Goal: Information Seeking & Learning: Learn about a topic

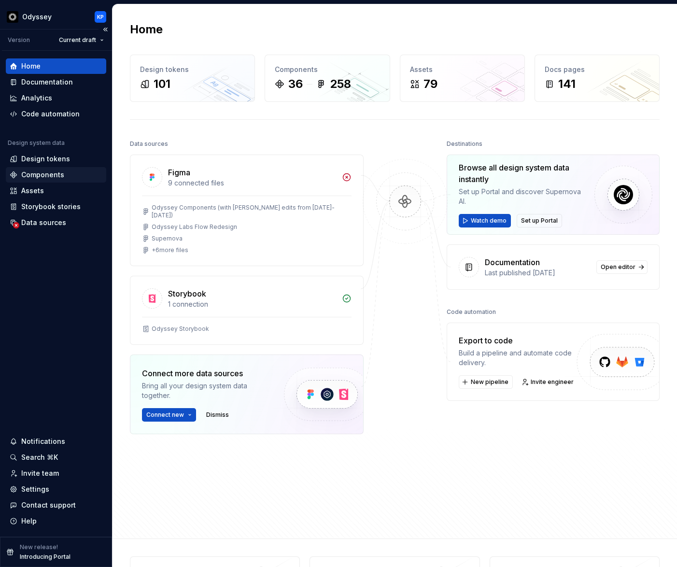
click at [38, 175] on div "Components" at bounding box center [42, 175] width 43 height 10
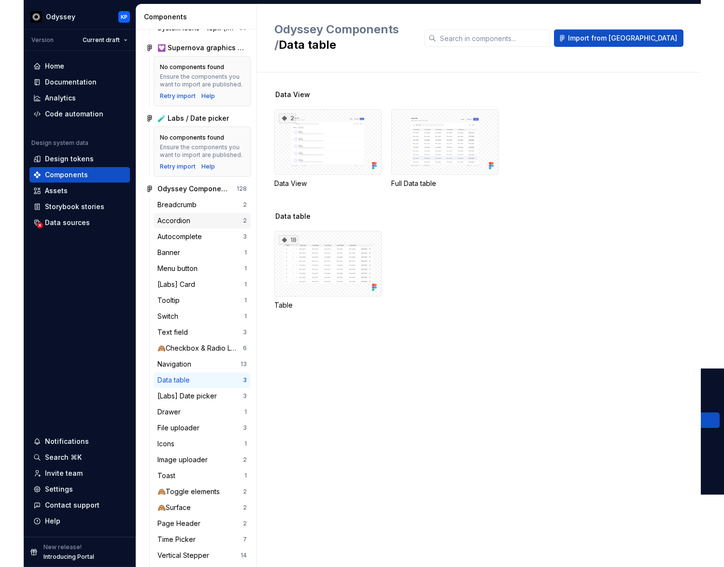
scroll to position [170, 0]
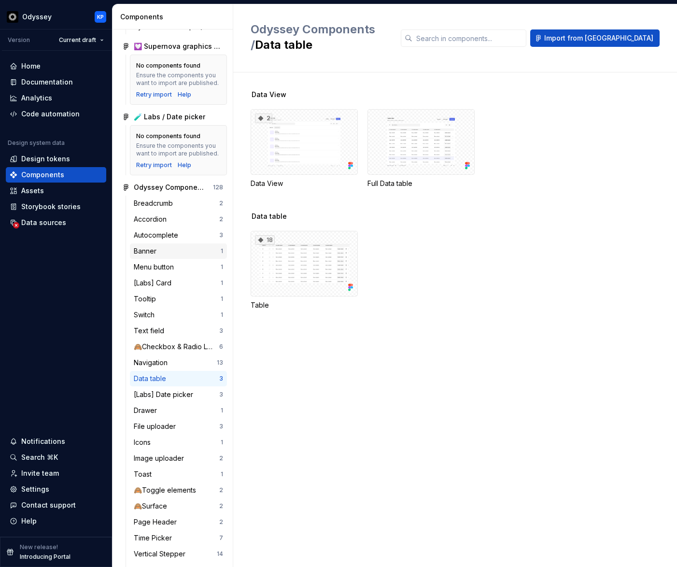
click at [146, 250] on div "Banner" at bounding box center [147, 251] width 27 height 10
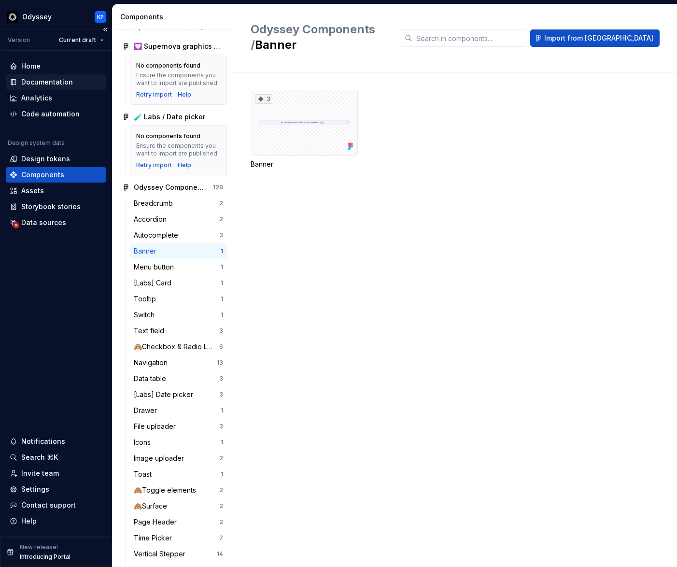
click at [31, 81] on div "Documentation" at bounding box center [47, 82] width 52 height 10
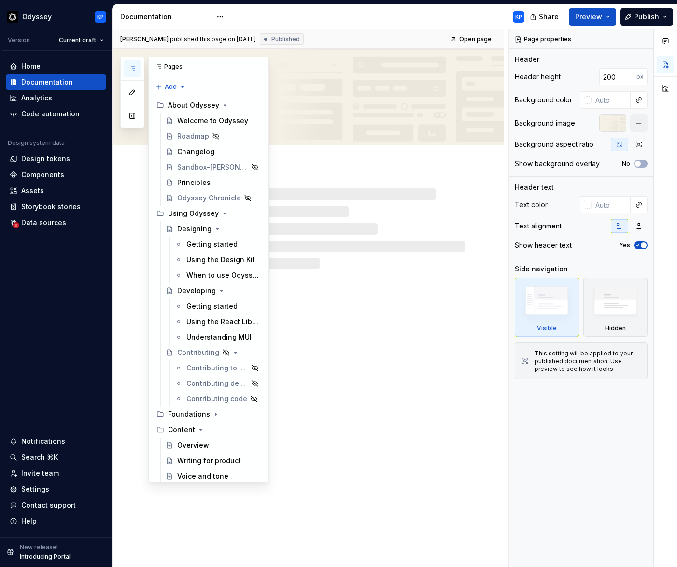
click at [133, 67] on icon "button" at bounding box center [132, 69] width 8 height 8
click at [134, 67] on icon "button" at bounding box center [132, 69] width 8 height 8
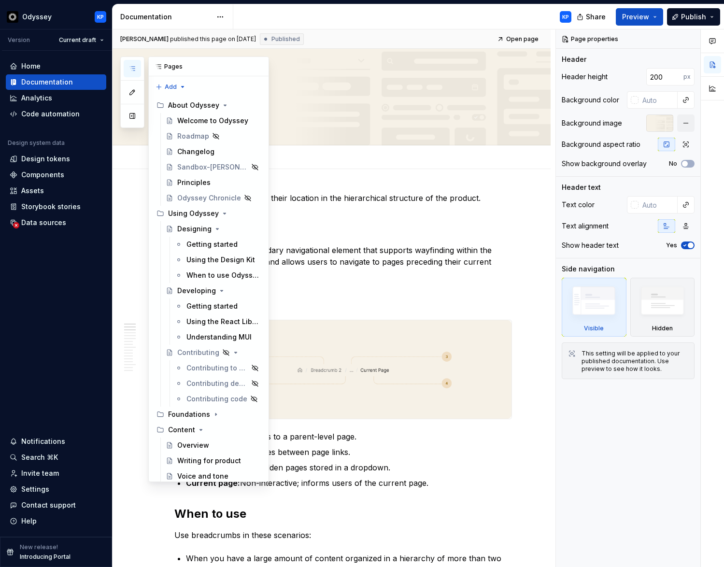
click at [134, 63] on button "button" at bounding box center [132, 68] width 17 height 17
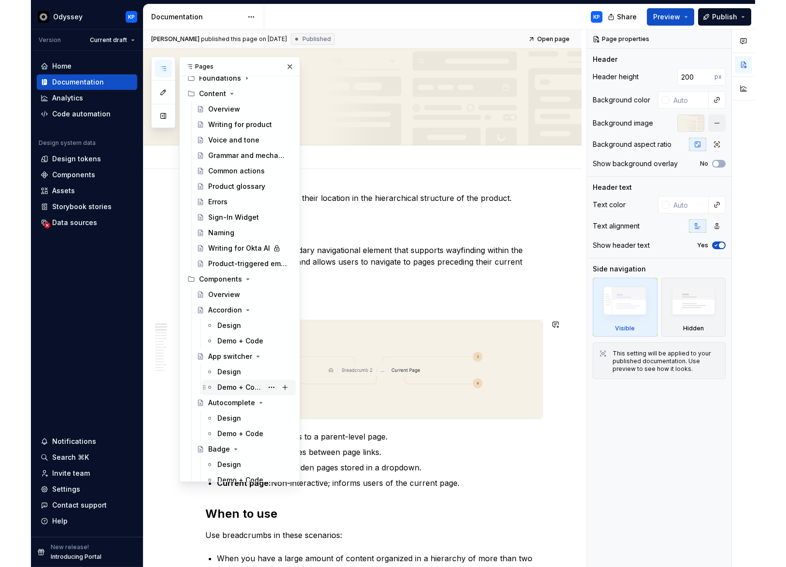
scroll to position [337, 0]
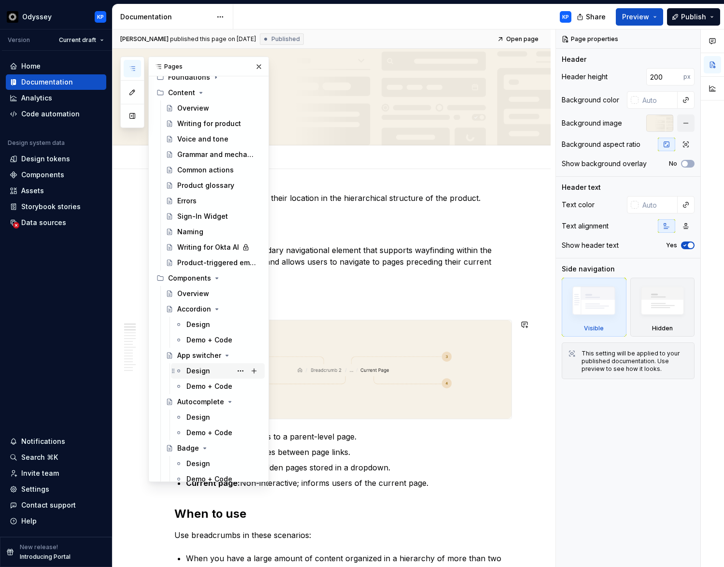
click at [195, 370] on div "Design" at bounding box center [198, 371] width 24 height 10
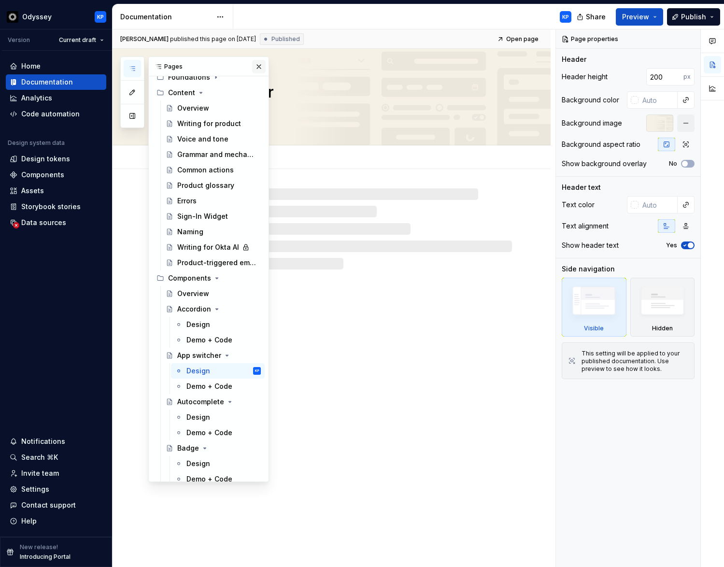
click at [257, 66] on button "button" at bounding box center [259, 67] width 14 height 14
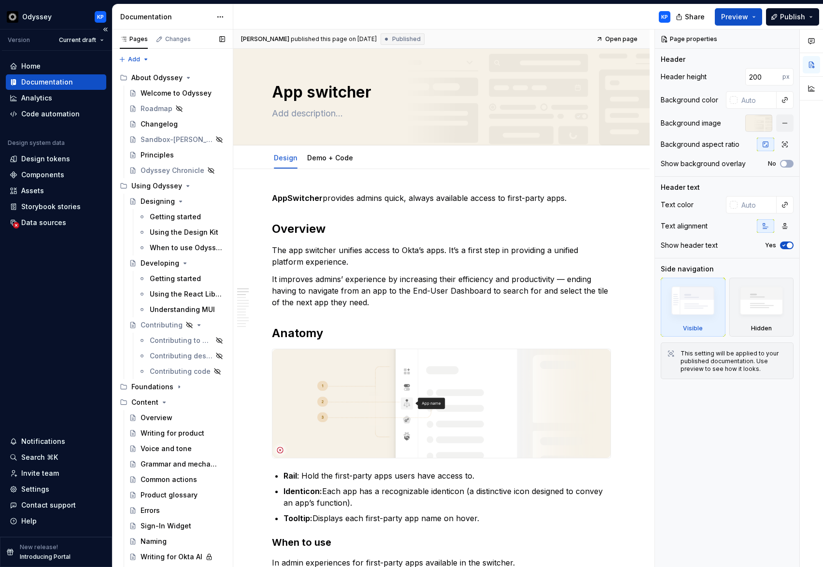
type textarea "*"
